Goal: Information Seeking & Learning: Understand process/instructions

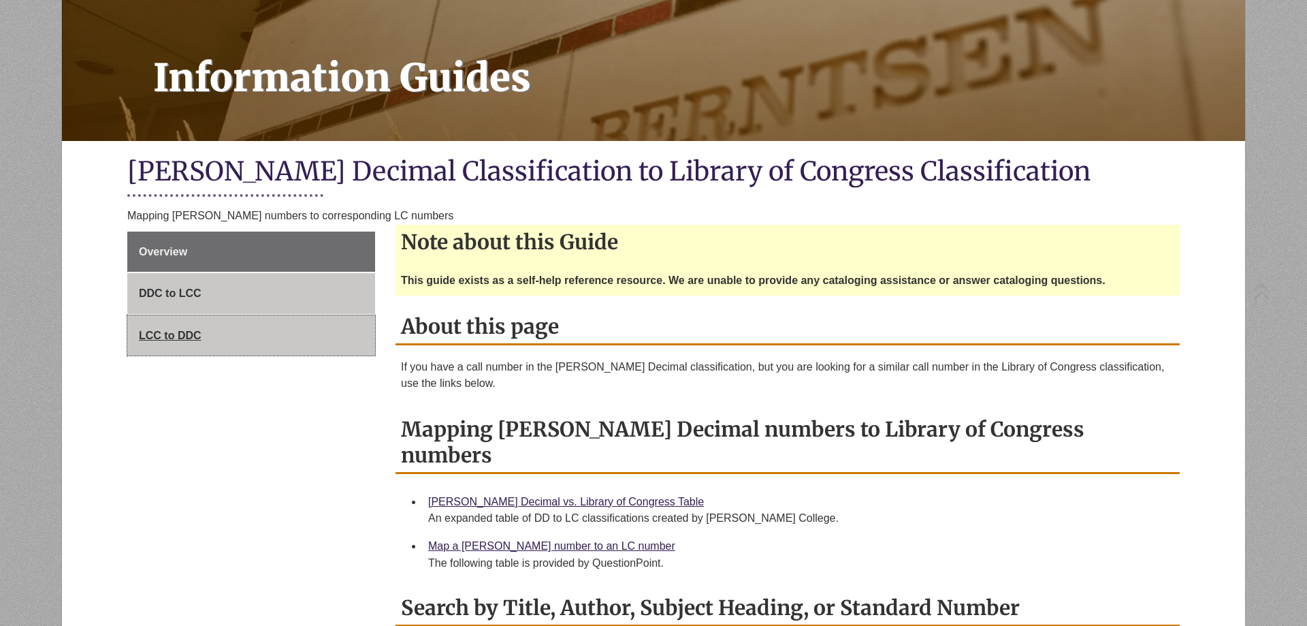
scroll to position [324, 0]
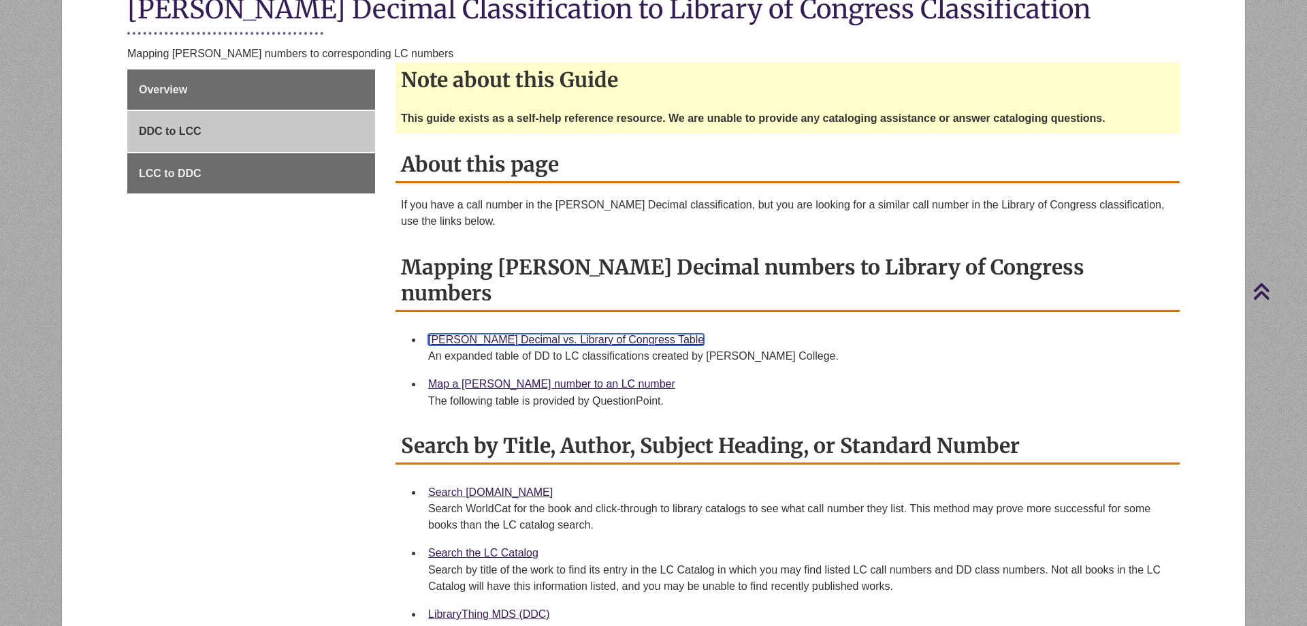
click at [452, 334] on link "Dewey Decimal vs. Library of Congress Table" at bounding box center [566, 340] width 276 height 12
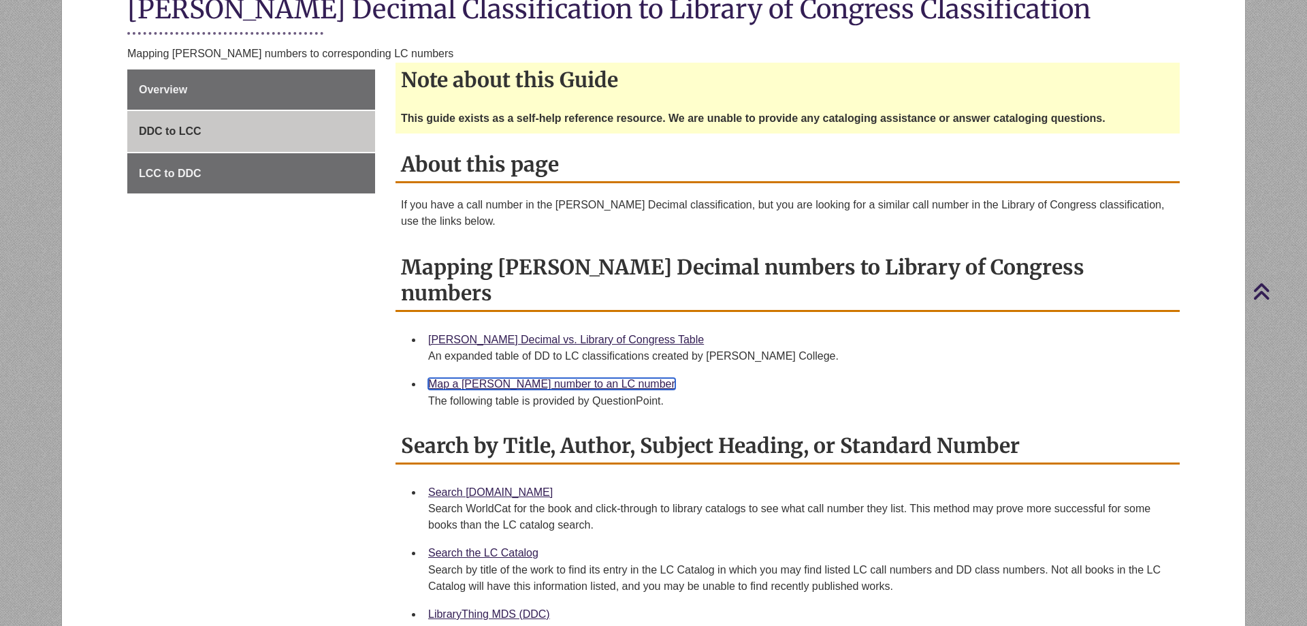
click at [487, 378] on link "Map a Dewey number to an LC number" at bounding box center [551, 384] width 247 height 12
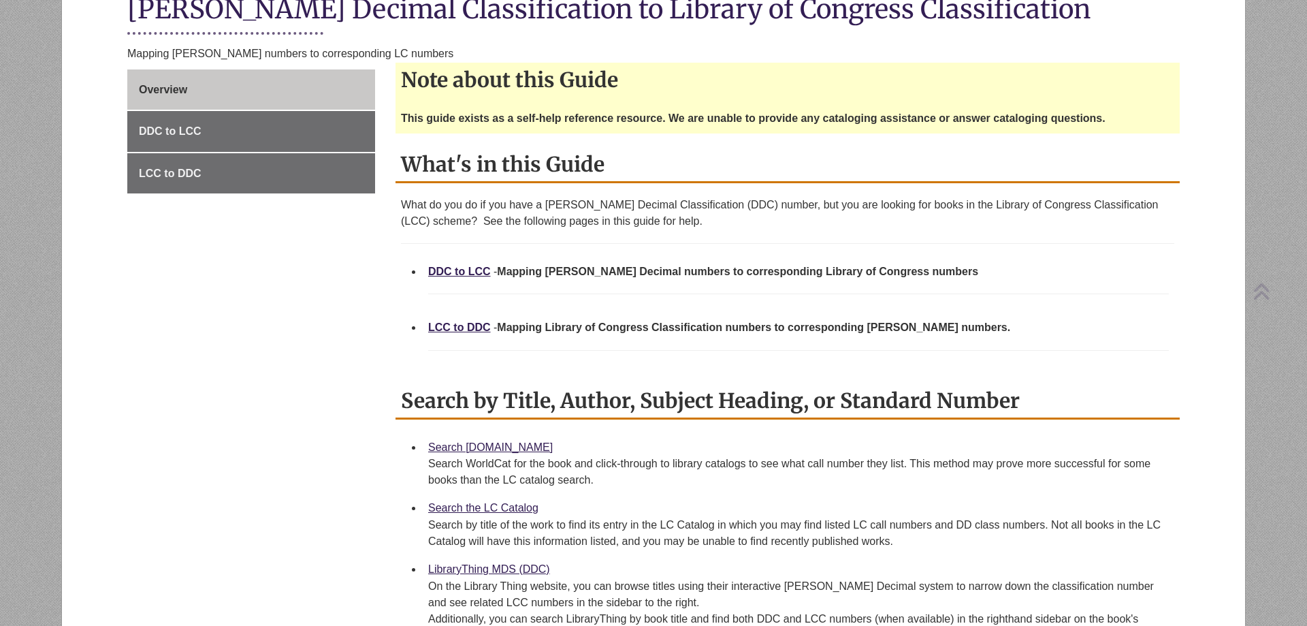
scroll to position [486, 0]
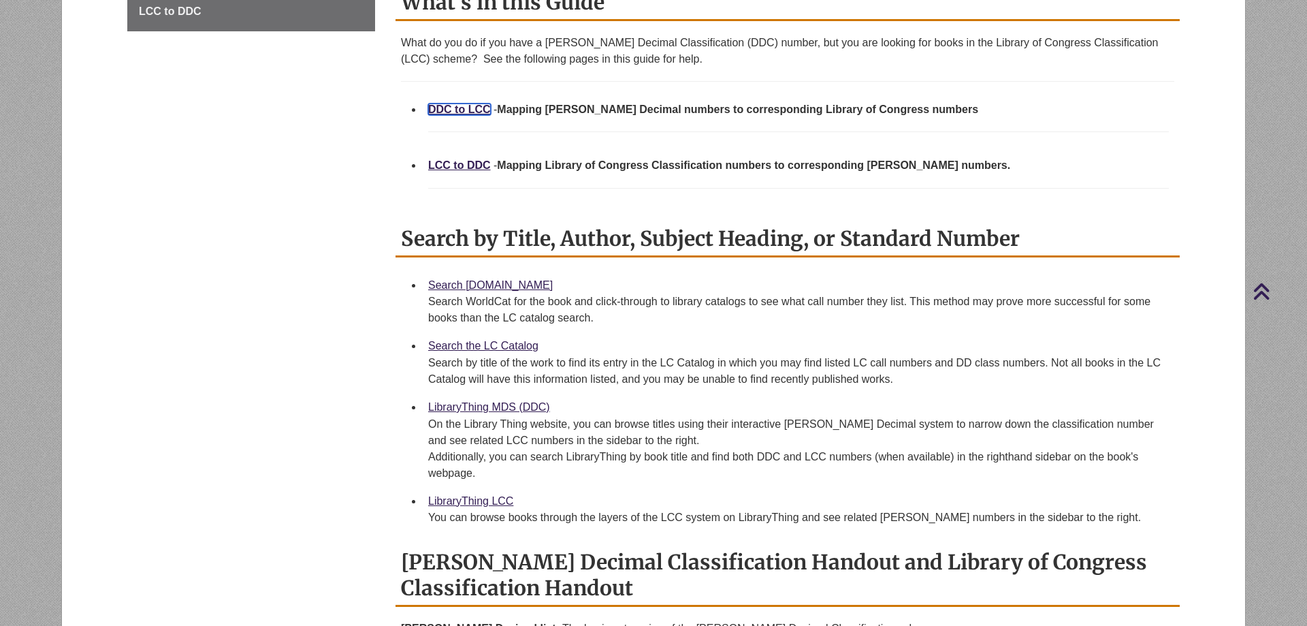
click at [470, 107] on link "DDC to LCC" at bounding box center [459, 109] width 63 height 12
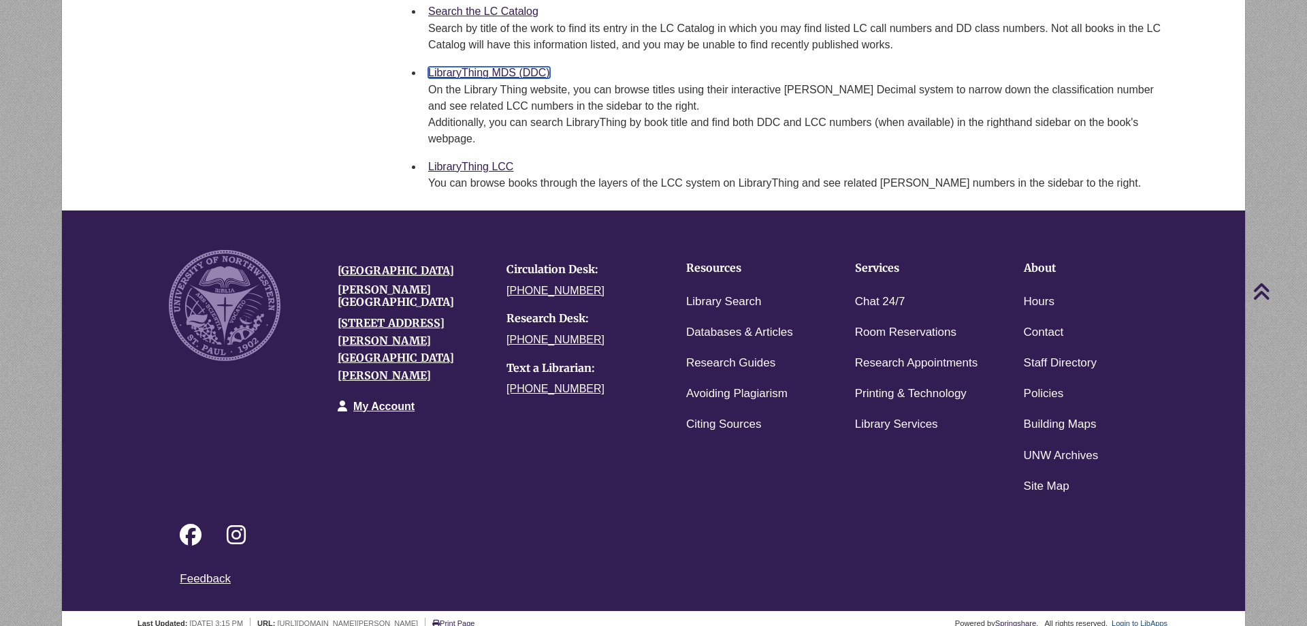
scroll to position [217, 0]
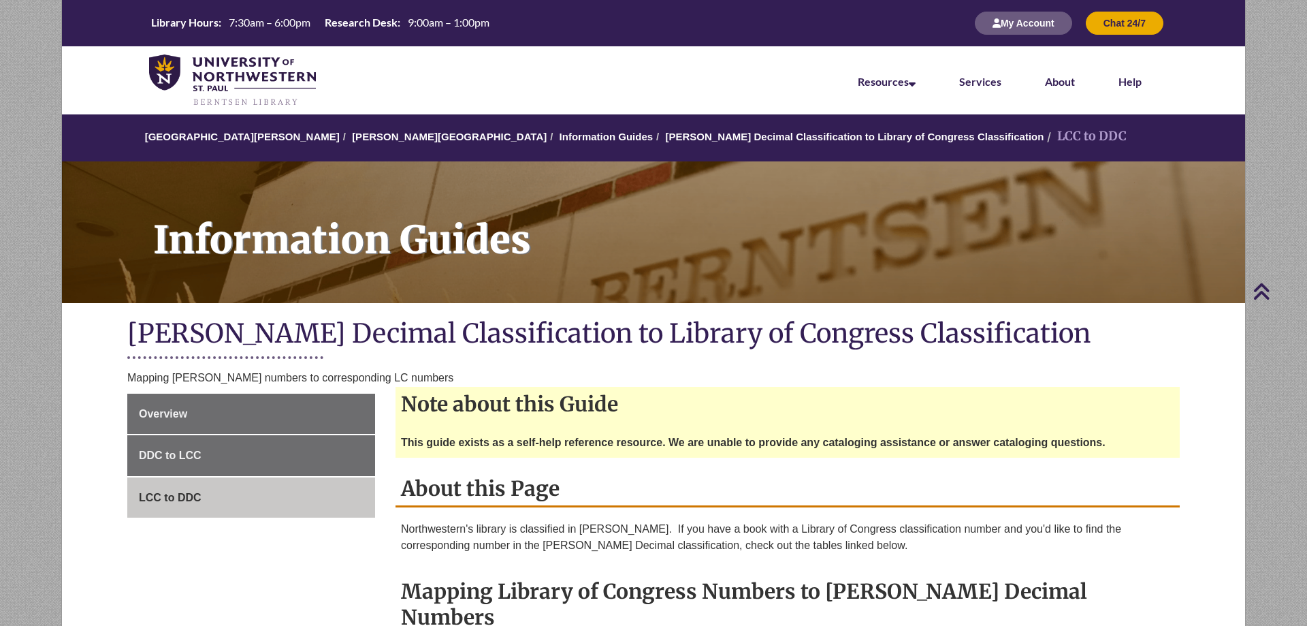
scroll to position [486, 0]
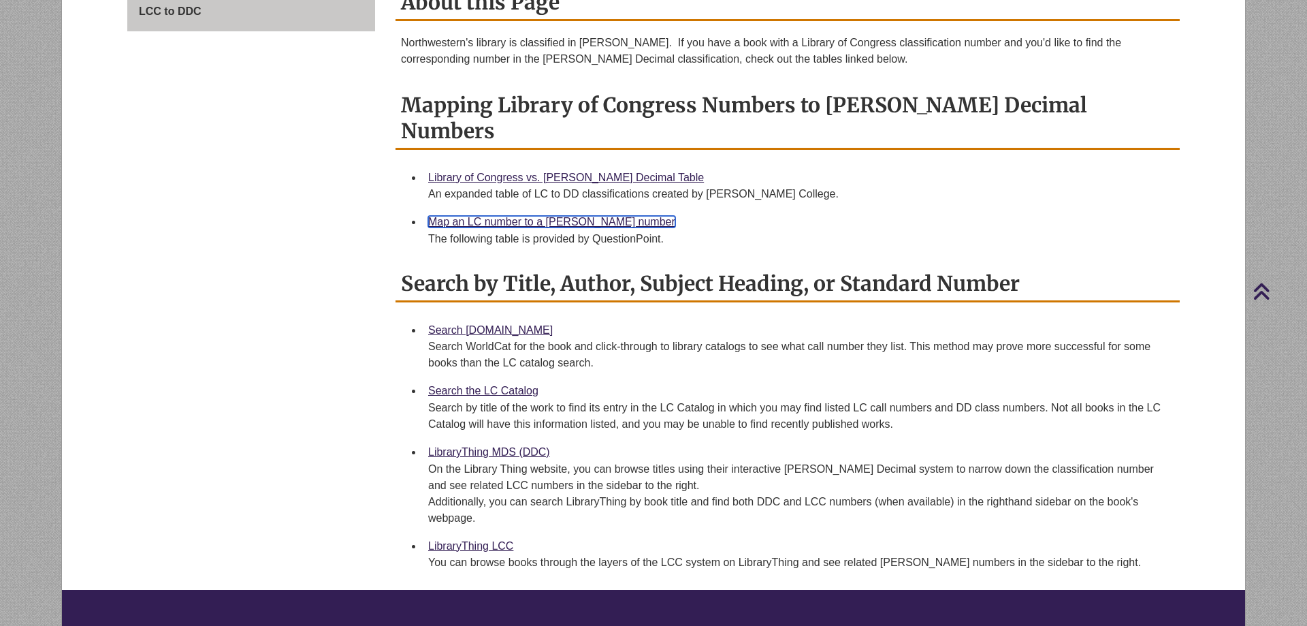
click at [449, 216] on link "Map an LC number to a [PERSON_NAME] number" at bounding box center [551, 222] width 247 height 12
